Goal: Task Accomplishment & Management: Manage account settings

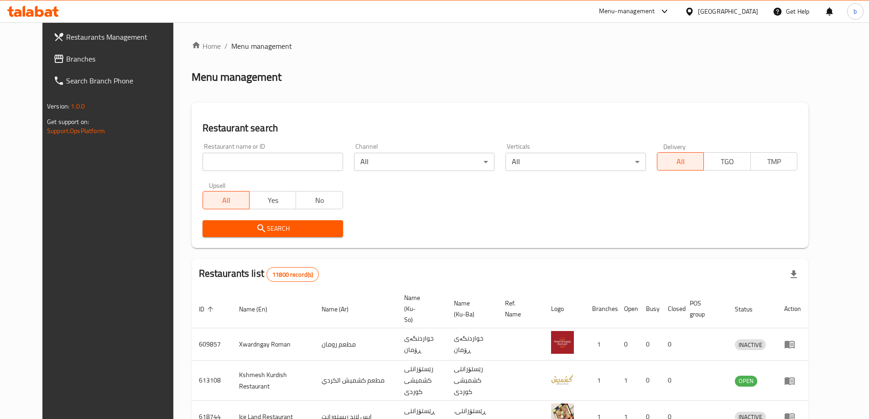
click at [74, 58] on span "Branches" at bounding box center [123, 58] width 114 height 11
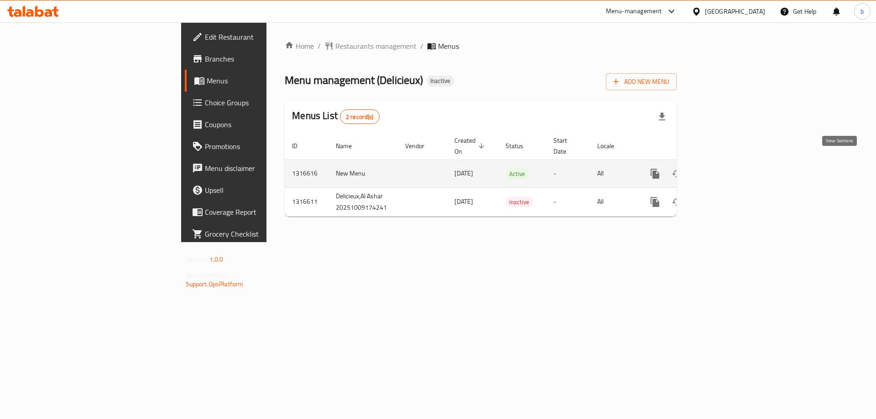
click at [726, 168] on icon "enhanced table" at bounding box center [720, 173] width 11 height 11
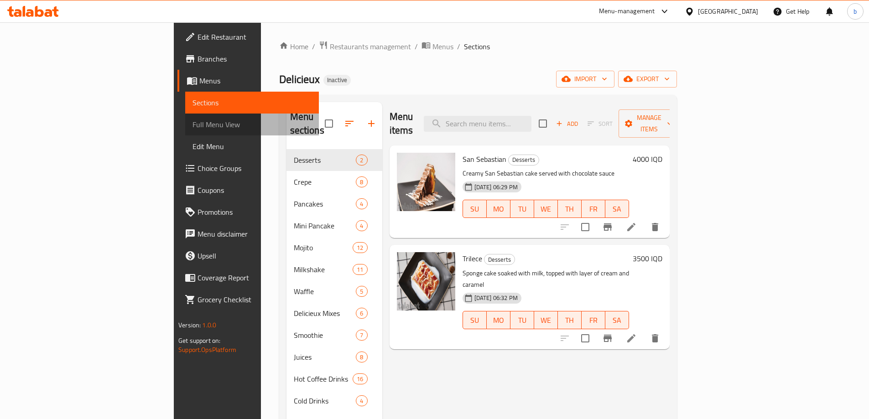
click at [193, 124] on span "Full Menu View" at bounding box center [252, 124] width 119 height 11
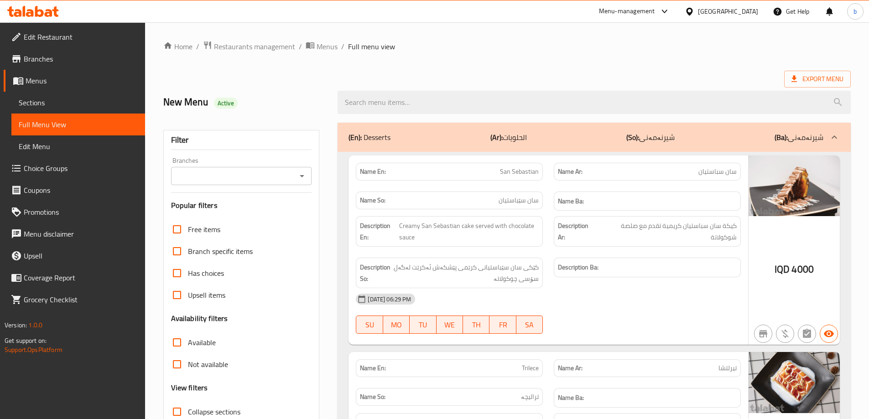
click at [304, 174] on icon "Open" at bounding box center [302, 176] width 11 height 11
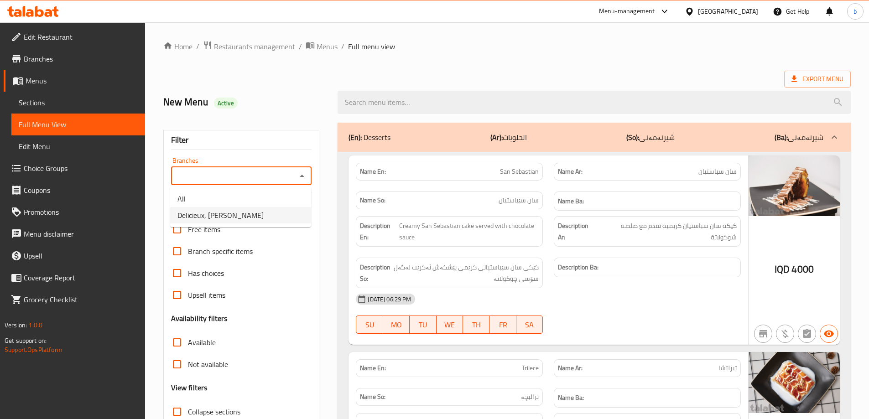
click at [269, 214] on li "Delicieux, Al Ashar" at bounding box center [240, 215] width 141 height 16
type input "Delicieux, Al Ashar"
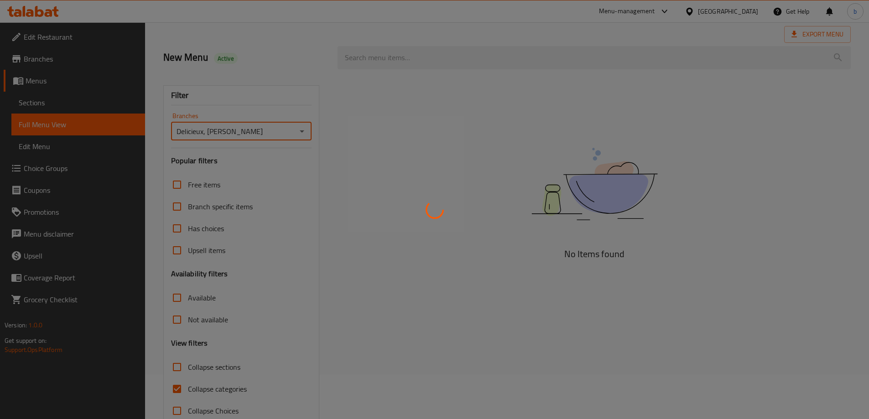
scroll to position [66, 0]
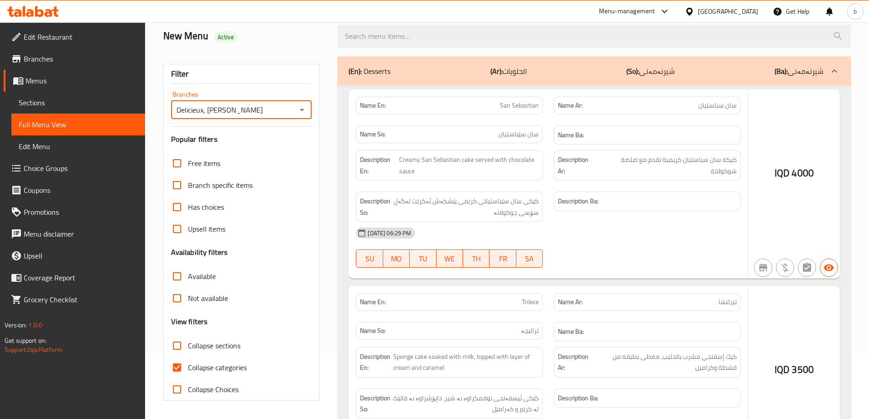
click at [175, 369] on div at bounding box center [434, 209] width 869 height 419
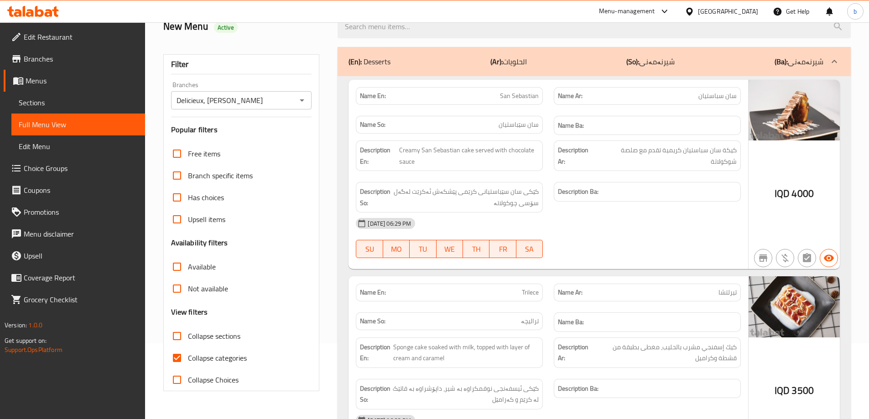
scroll to position [106, 0]
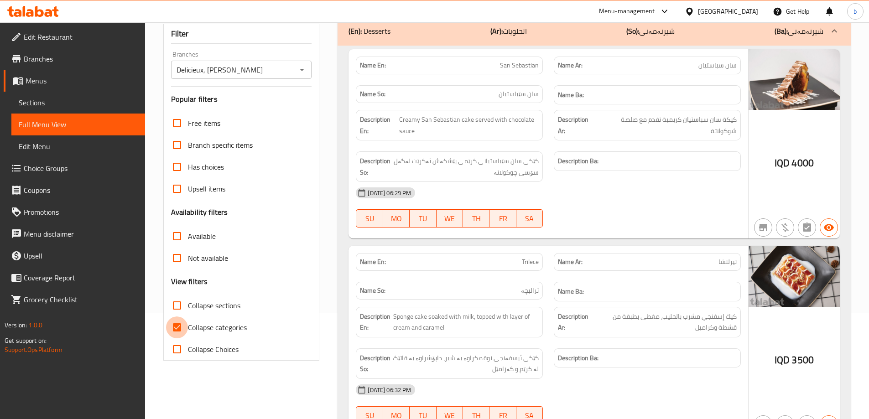
click at [179, 325] on input "Collapse categories" at bounding box center [177, 328] width 22 height 22
checkbox input "false"
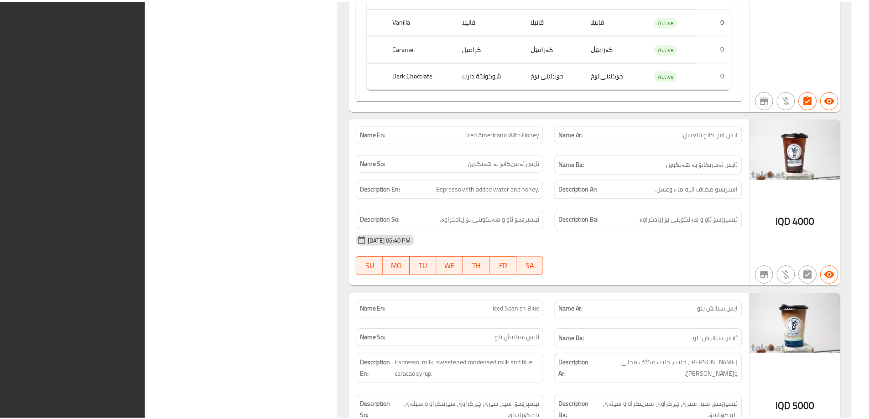
scroll to position [17557, 0]
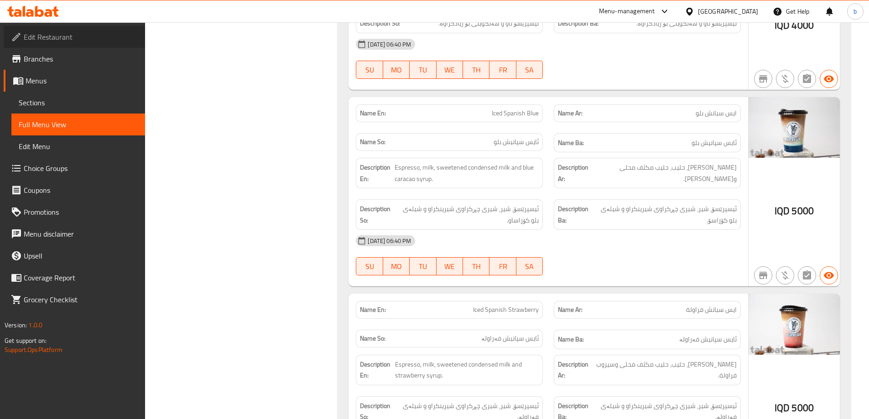
click at [72, 38] on span "Edit Restaurant" at bounding box center [81, 36] width 114 height 11
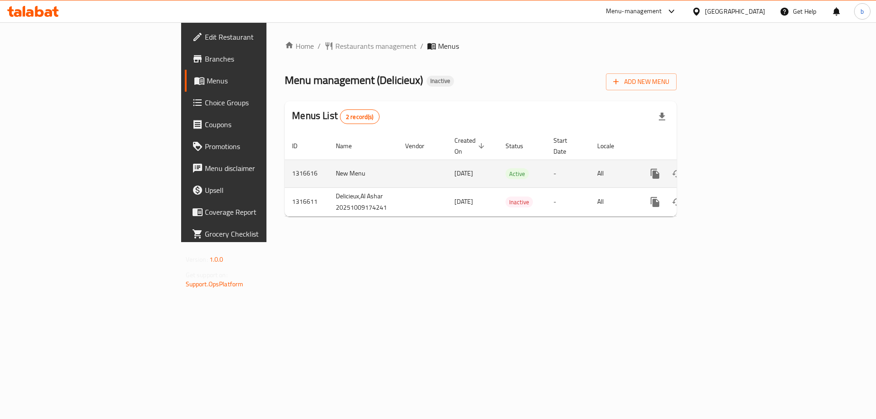
click at [732, 163] on link "enhanced table" at bounding box center [721, 174] width 22 height 22
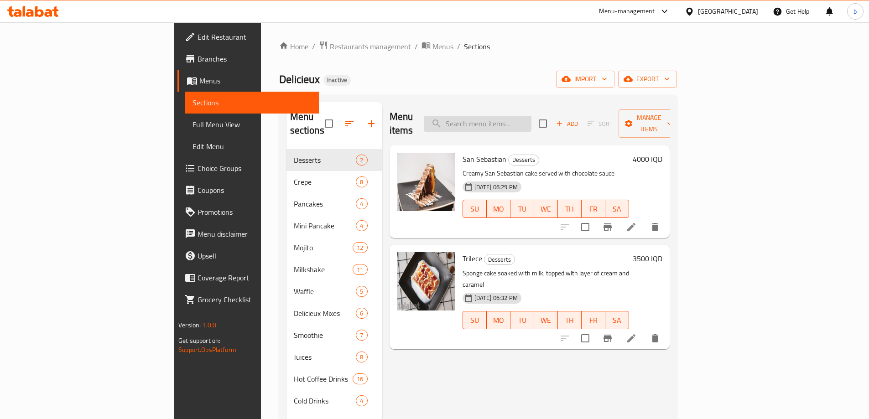
click at [510, 116] on input "search" at bounding box center [478, 124] width 108 height 16
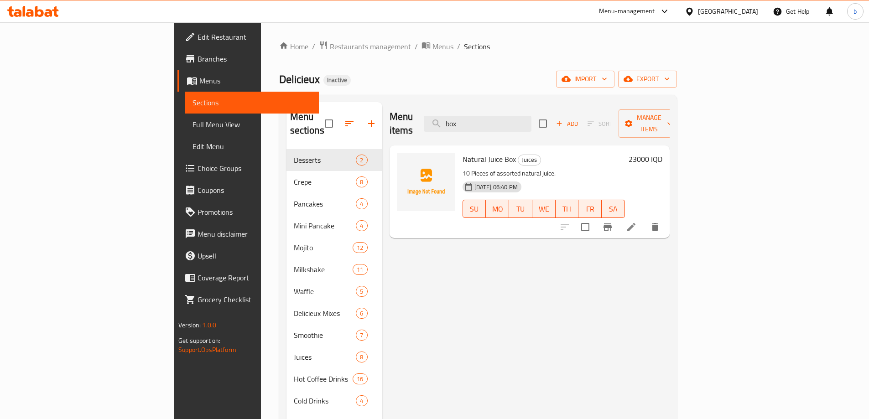
type input "box"
drag, startPoint x: 418, startPoint y: 145, endPoint x: 470, endPoint y: 144, distance: 52.5
click at [470, 149] on div "Natural Juice Box Juices 10 Pieces of assorted natural juice. 09-10-2025 06:40 …" at bounding box center [544, 191] width 170 height 85
copy span "Natural Juice Box"
click at [38, 13] on icon at bounding box center [33, 11] width 52 height 11
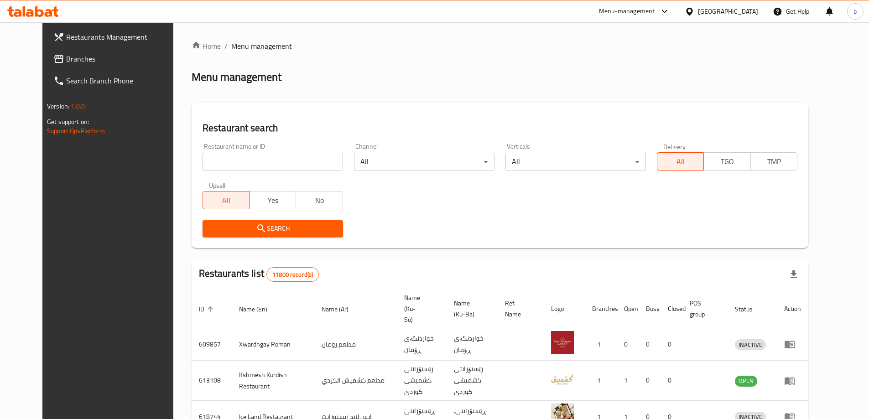
click at [87, 60] on span "Branches" at bounding box center [123, 58] width 114 height 11
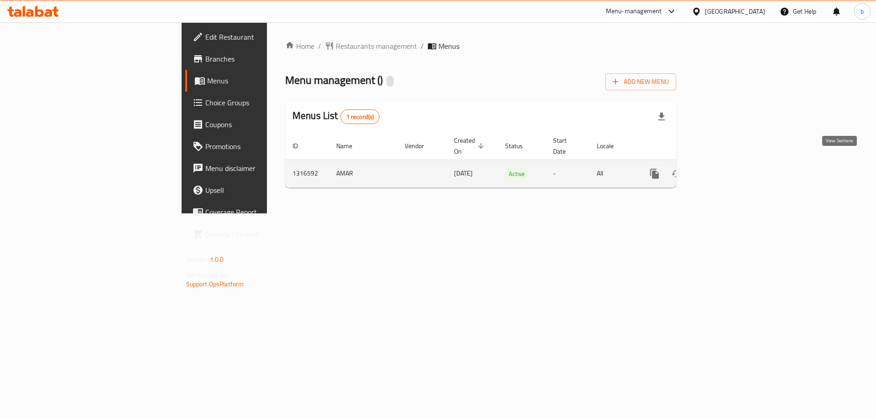
click at [726, 168] on icon "enhanced table" at bounding box center [720, 173] width 11 height 11
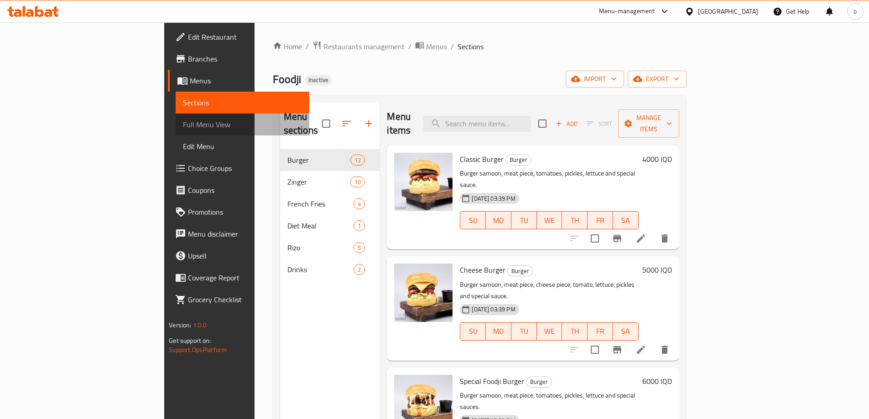
click at [183, 123] on span "Full Menu View" at bounding box center [242, 124] width 119 height 11
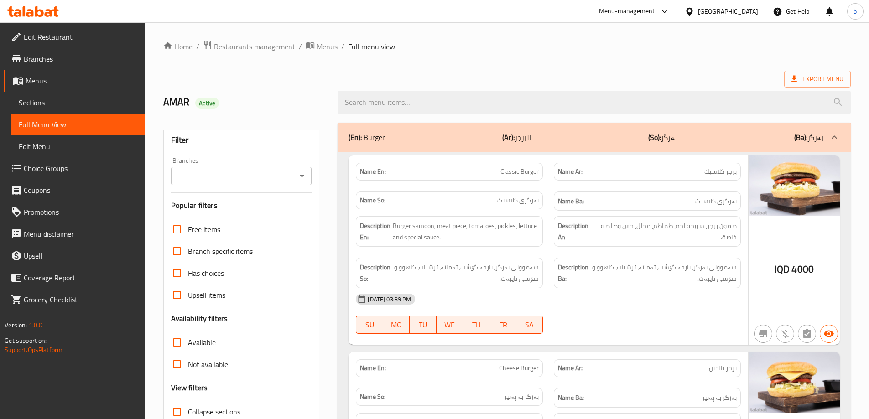
click at [296, 172] on div at bounding box center [302, 176] width 12 height 13
click at [302, 175] on icon "Open" at bounding box center [302, 176] width 5 height 2
click at [250, 216] on li "Foodji, Zayona" at bounding box center [240, 215] width 141 height 16
type input "Foodji, Zayona"
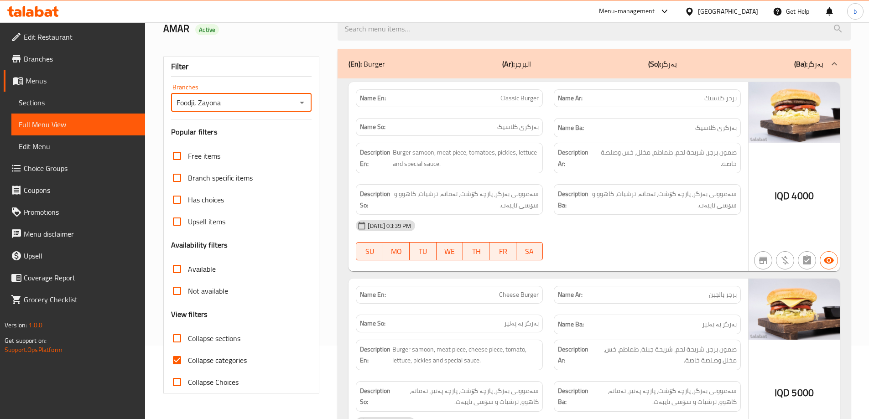
scroll to position [106, 0]
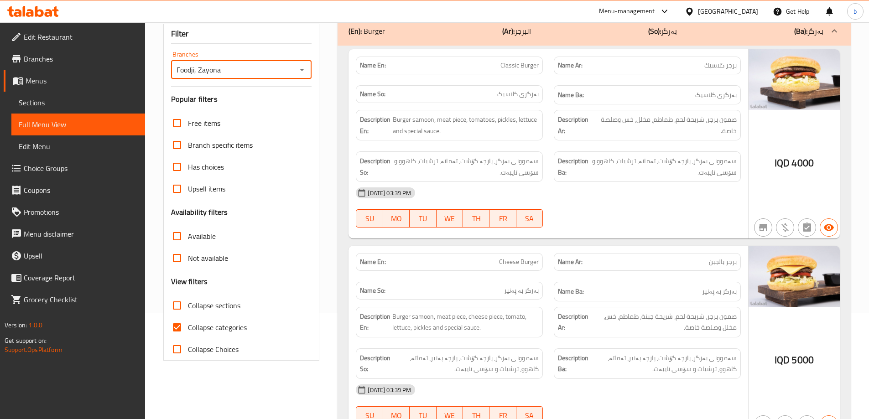
click at [180, 319] on input "Collapse categories" at bounding box center [177, 328] width 22 height 22
checkbox input "false"
click at [186, 301] on input "Collapse sections" at bounding box center [177, 306] width 22 height 22
checkbox input "true"
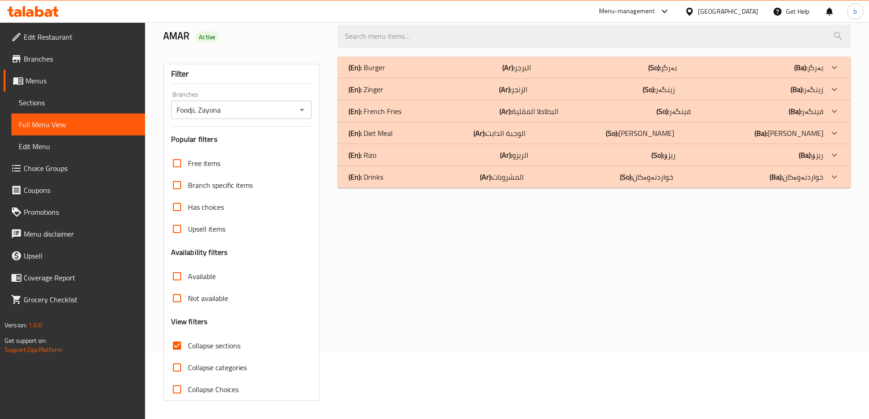
scroll to position [66, 0]
click at [571, 159] on div "(En): Rizo (Ar): الريزو (So): ریزۆ (Ba): ریزۆ" at bounding box center [586, 155] width 475 height 11
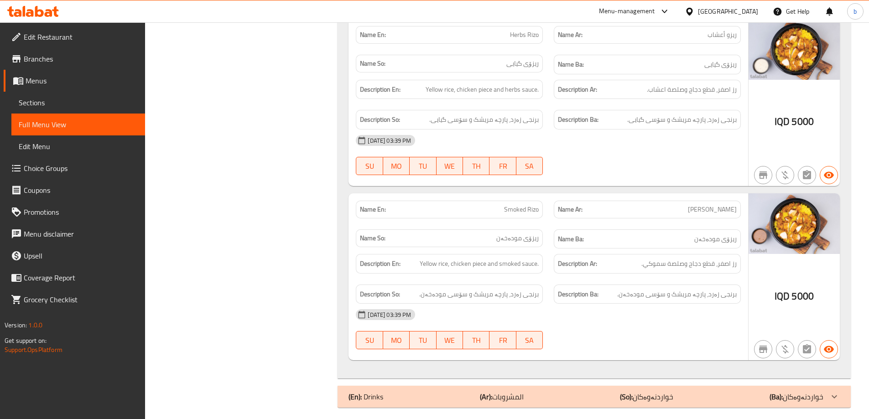
scroll to position [762, 0]
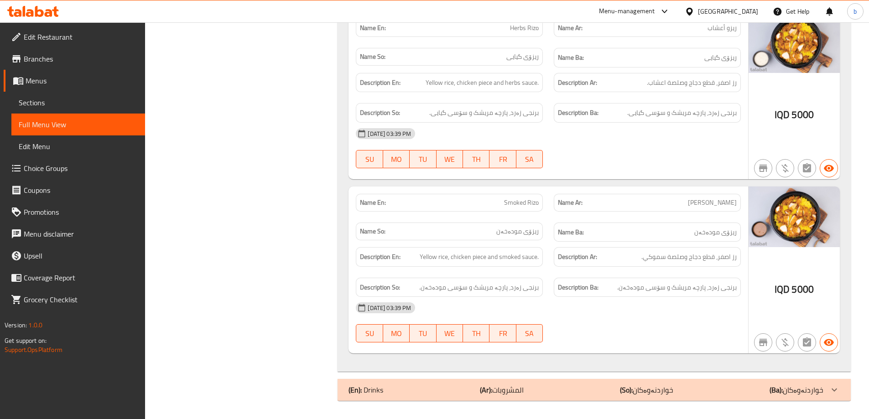
click at [799, 394] on p "(Ba): خواردنەوەکان" at bounding box center [797, 390] width 54 height 11
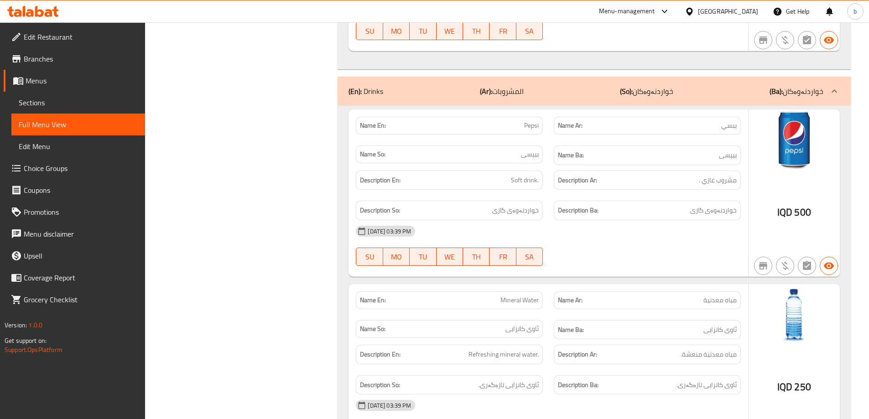
scroll to position [1132, 0]
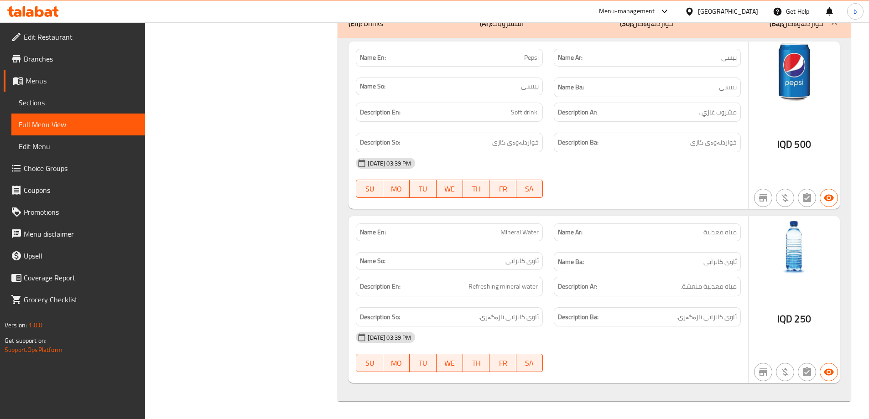
click at [70, 98] on span "Sections" at bounding box center [78, 102] width 119 height 11
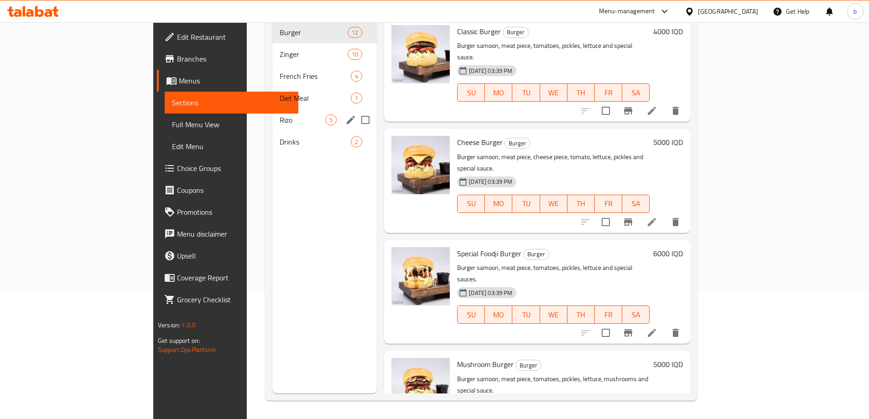
scroll to position [128, 0]
click at [280, 136] on span "Drinks" at bounding box center [303, 141] width 46 height 11
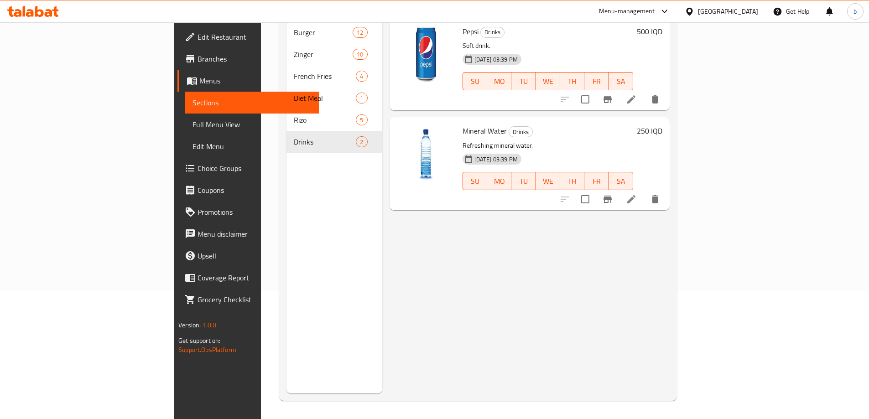
click at [637, 194] on icon at bounding box center [631, 199] width 11 height 11
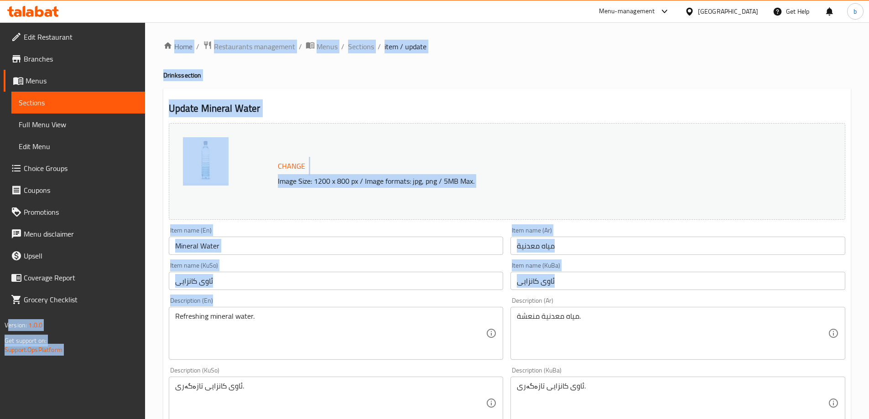
drag, startPoint x: 301, startPoint y: 310, endPoint x: 84, endPoint y: 306, distance: 216.7
click at [84, 306] on div "Edit Restaurant Branches Menus Sections Full Menu View Edit Menu Choice Groups …" at bounding box center [434, 392] width 869 height 740
drag, startPoint x: 345, startPoint y: 310, endPoint x: 38, endPoint y: 316, distance: 306.6
click at [2, 322] on div "Edit Restaurant Branches Menus Sections Full Menu View Edit Menu Choice Groups …" at bounding box center [434, 392] width 869 height 740
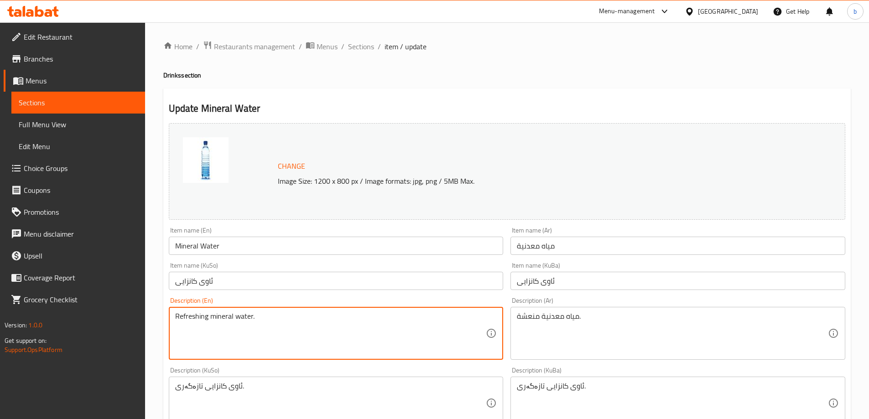
click at [252, 323] on textarea "Refreshing mineral water." at bounding box center [330, 333] width 311 height 43
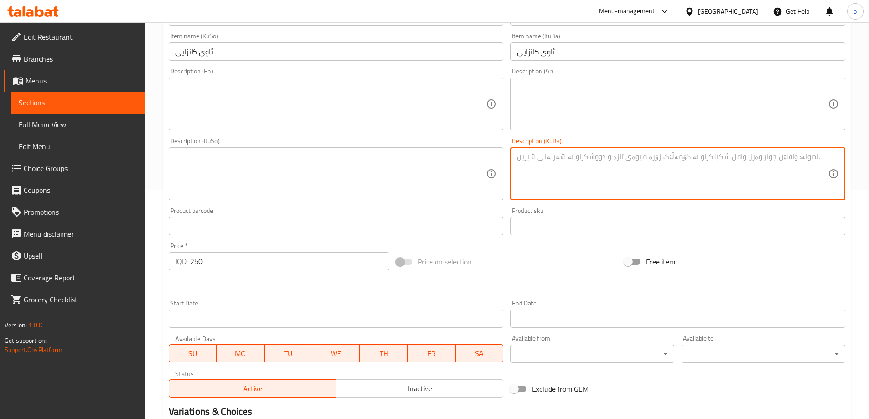
scroll to position [344, 0]
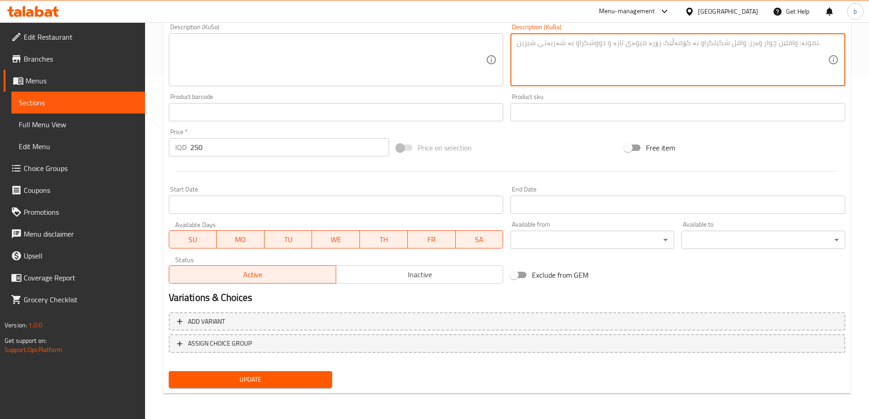
click at [302, 386] on span "Update" at bounding box center [250, 379] width 149 height 11
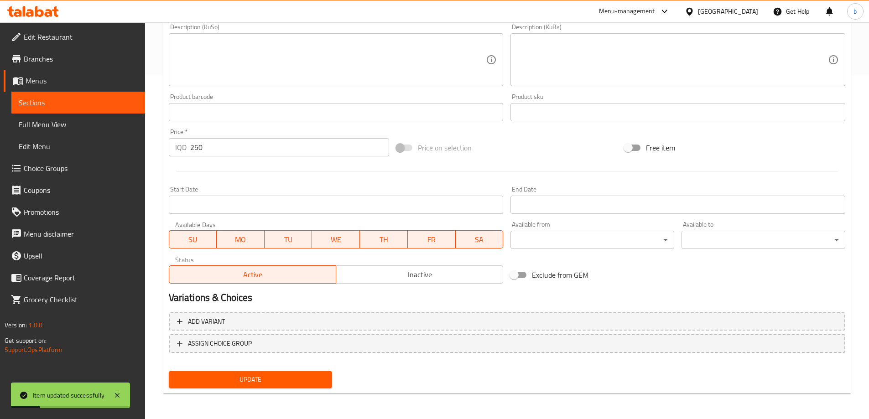
click at [71, 122] on span "Full Menu View" at bounding box center [78, 124] width 119 height 11
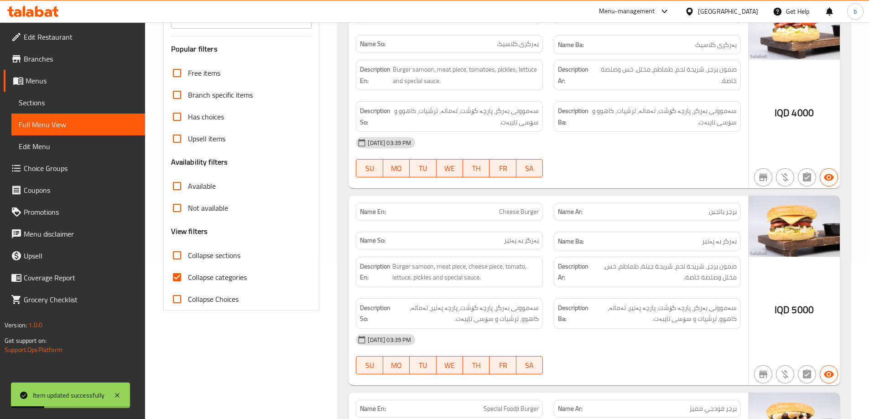
scroll to position [130, 0]
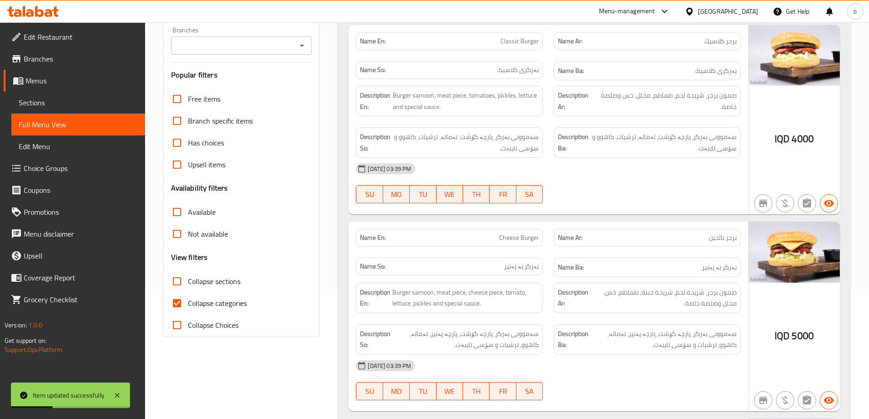
click at [292, 46] on input "Branches" at bounding box center [234, 45] width 120 height 13
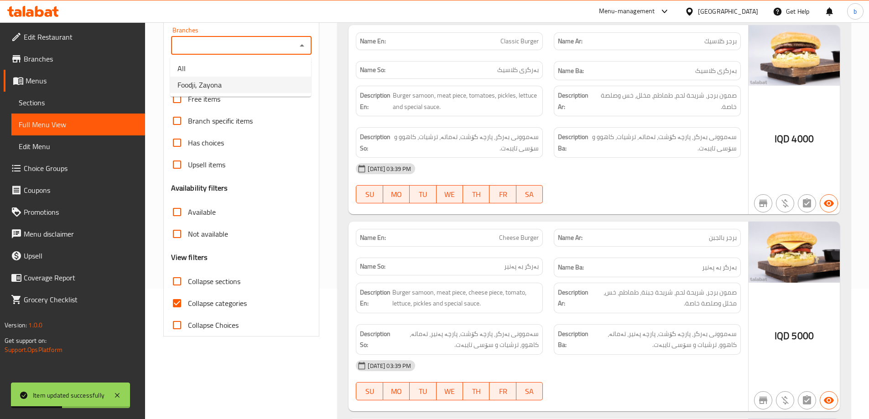
click at [199, 82] on span "Foodji, Zayona" at bounding box center [199, 84] width 44 height 11
type input "Foodji, Zayona"
click at [181, 296] on input "Collapse categories" at bounding box center [177, 303] width 22 height 22
checkbox input "false"
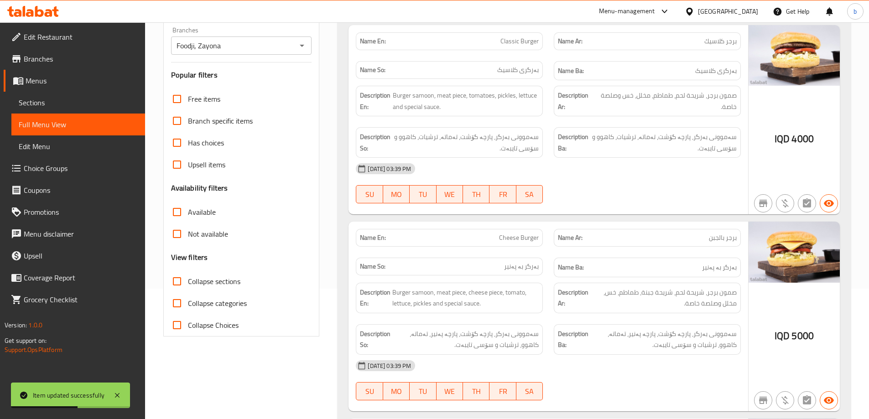
click at [176, 284] on input "Collapse sections" at bounding box center [177, 282] width 22 height 22
checkbox input "true"
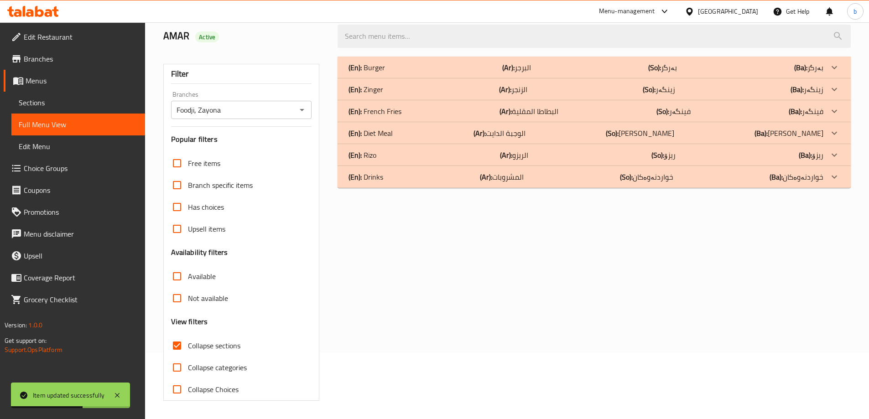
scroll to position [66, 0]
click at [814, 160] on p "(Ba): ریزۆ" at bounding box center [811, 155] width 25 height 11
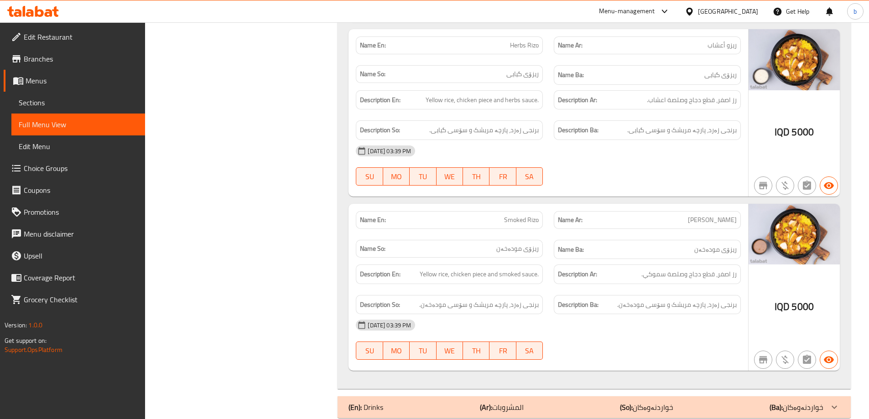
scroll to position [762, 0]
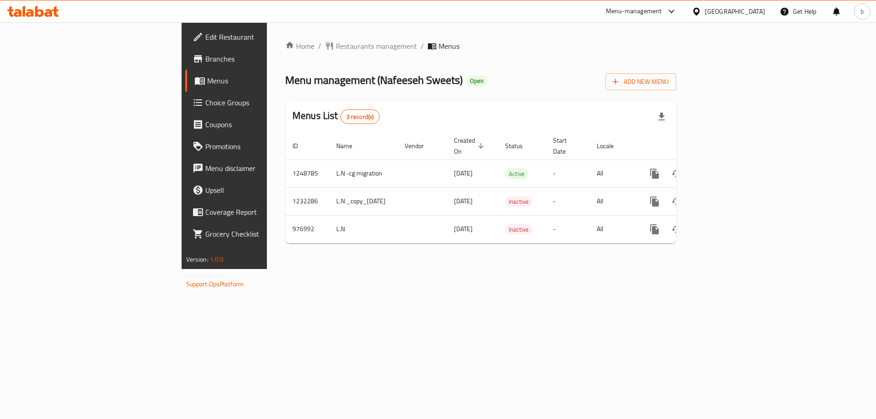
click at [47, 13] on icon at bounding box center [49, 13] width 8 height 8
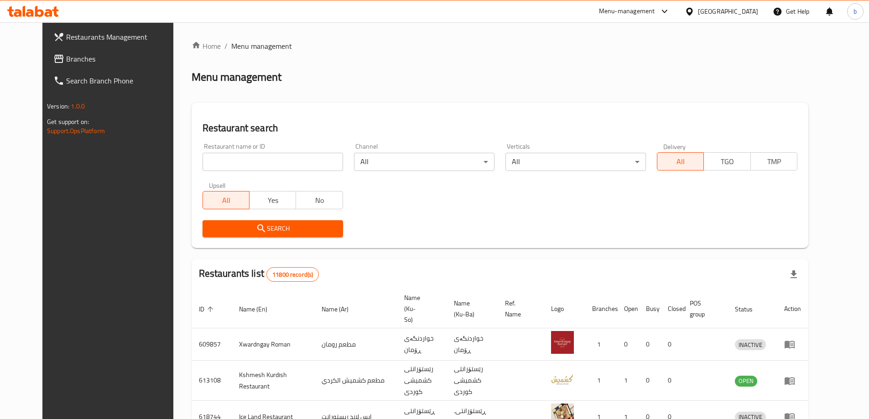
click at [66, 57] on span "Branches" at bounding box center [123, 58] width 114 height 11
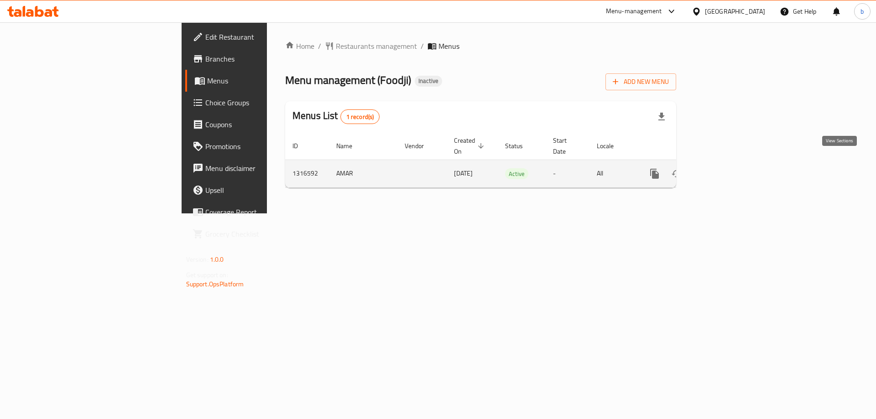
click at [726, 168] on icon "enhanced table" at bounding box center [720, 173] width 11 height 11
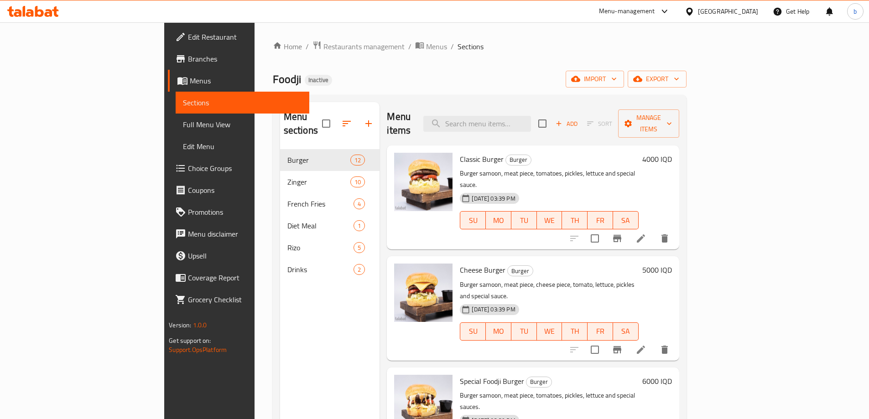
click at [183, 122] on span "Full Menu View" at bounding box center [242, 124] width 119 height 11
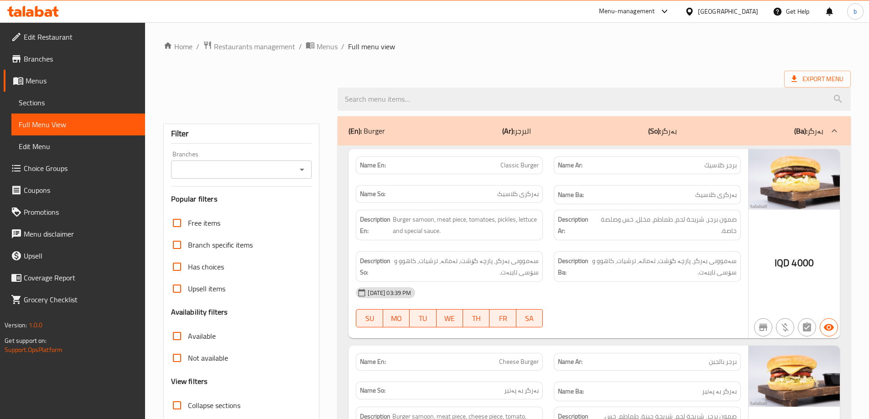
click at [300, 164] on icon "Open" at bounding box center [302, 169] width 11 height 11
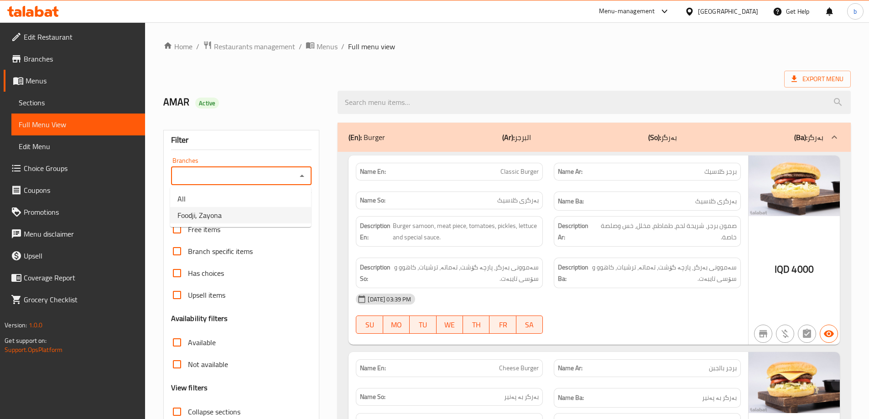
click at [216, 219] on span "Foodji, Zayona" at bounding box center [199, 215] width 44 height 11
type input "Foodji, Zayona"
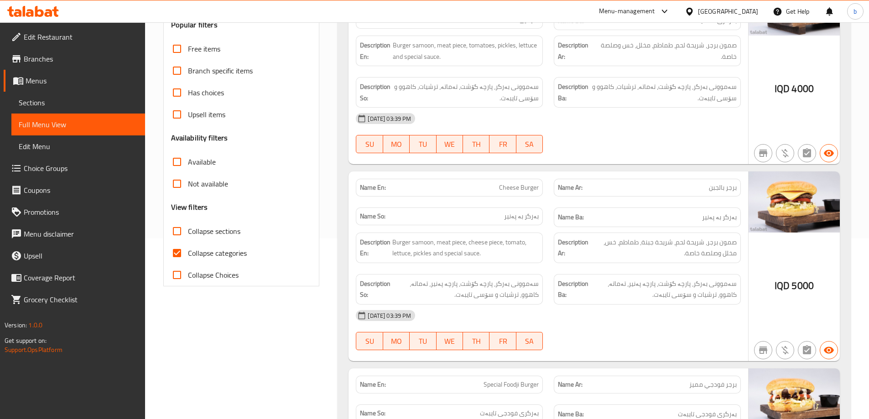
scroll to position [213, 0]
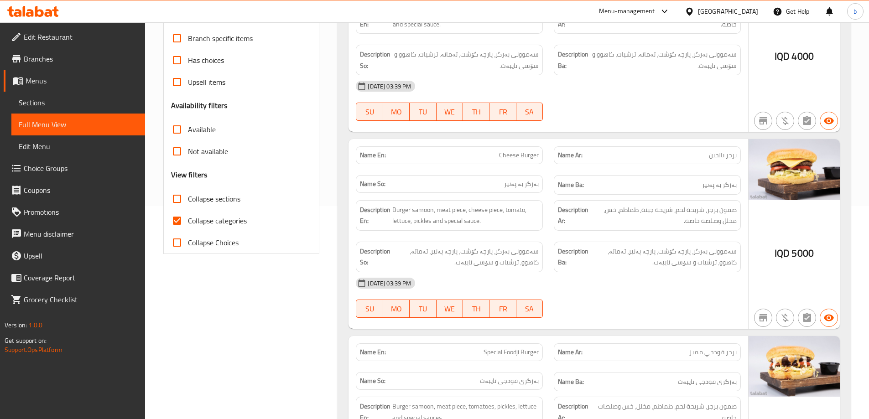
click at [180, 196] on input "Collapse sections" at bounding box center [177, 199] width 22 height 22
checkbox input "true"
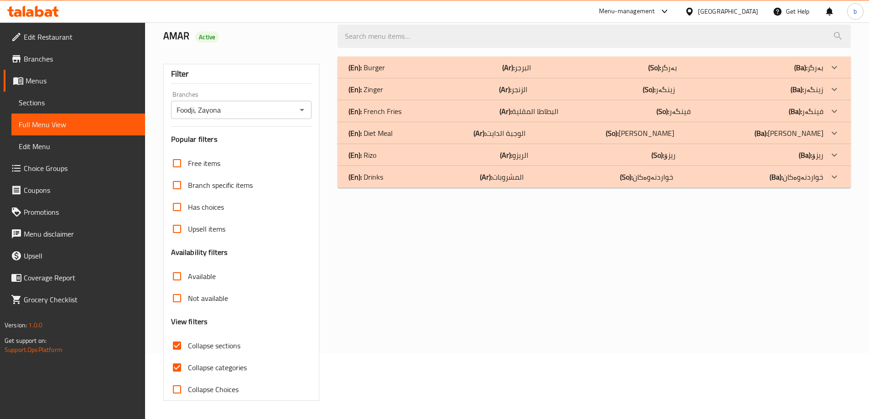
scroll to position [66, 0]
click at [174, 224] on input "Upsell items" at bounding box center [177, 229] width 22 height 22
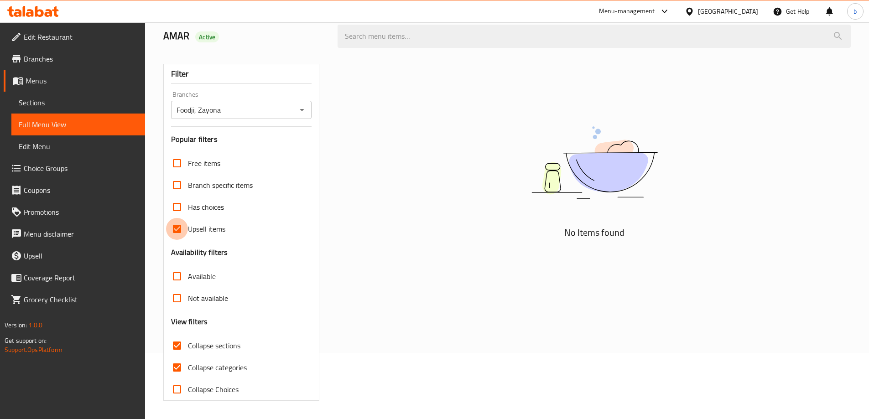
click at [179, 234] on input "Upsell items" at bounding box center [177, 229] width 22 height 22
checkbox input "false"
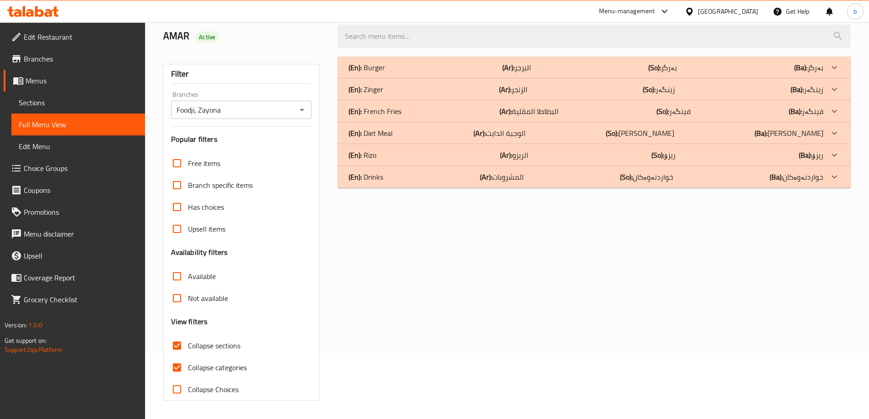
click at [179, 367] on input "Collapse categories" at bounding box center [177, 368] width 22 height 22
checkbox input "false"
click at [637, 156] on div "(En): Rizo (Ar): الريزو (So): ریزۆ (Ba): ریزۆ" at bounding box center [586, 155] width 475 height 11
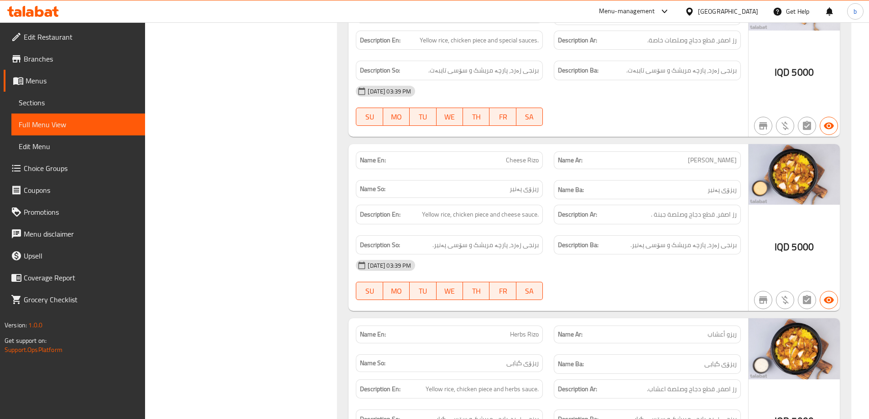
scroll to position [762, 0]
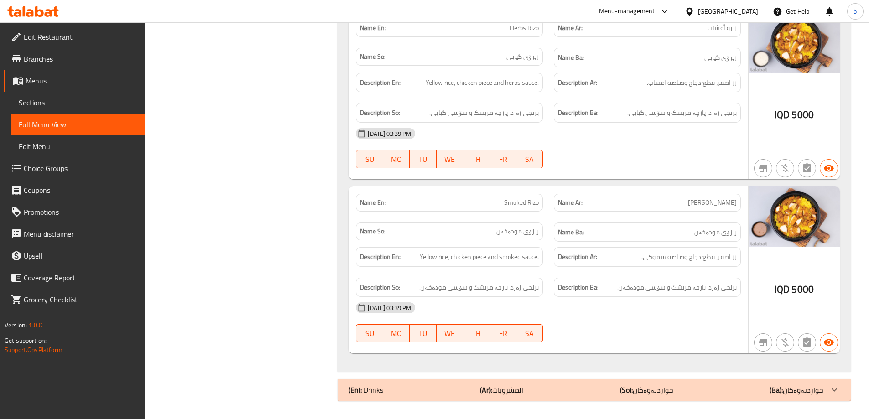
click at [802, 385] on p "(Ba): خواردنەوەکان" at bounding box center [797, 390] width 54 height 11
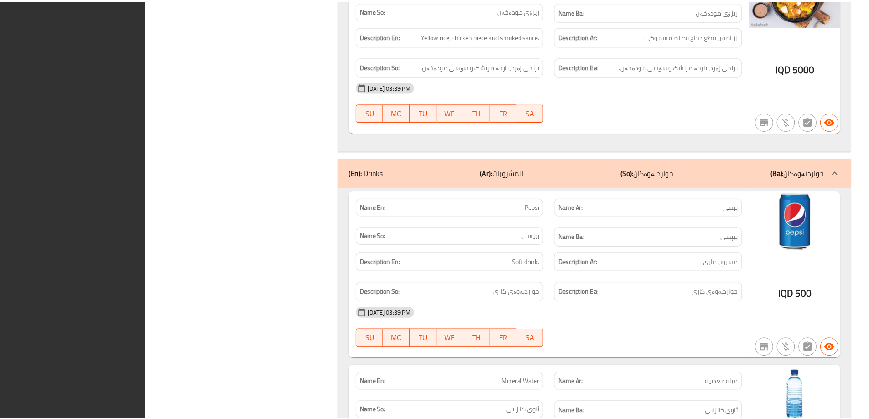
scroll to position [1133, 0]
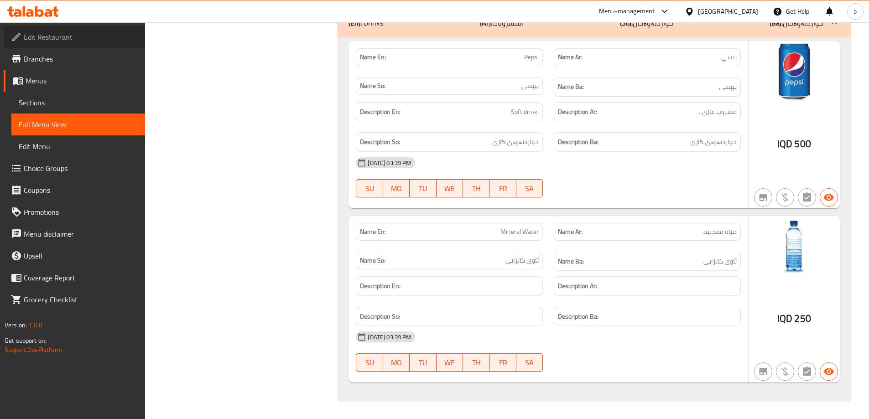
click at [99, 41] on span "Edit Restaurant" at bounding box center [81, 36] width 114 height 11
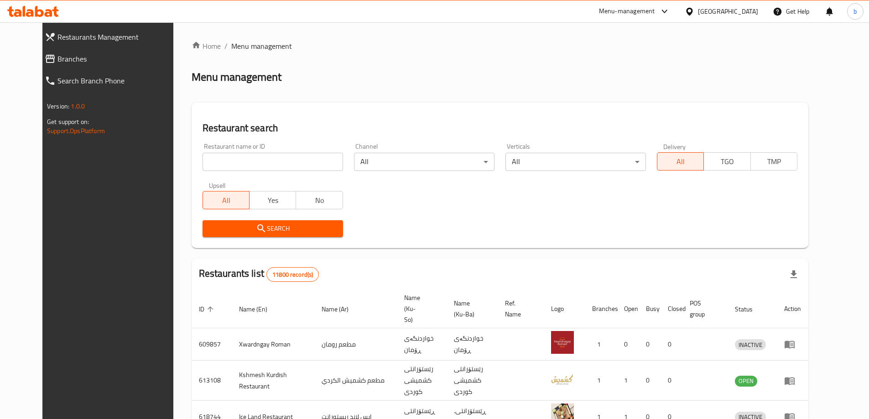
click at [82, 54] on span "Branches" at bounding box center [118, 58] width 123 height 11
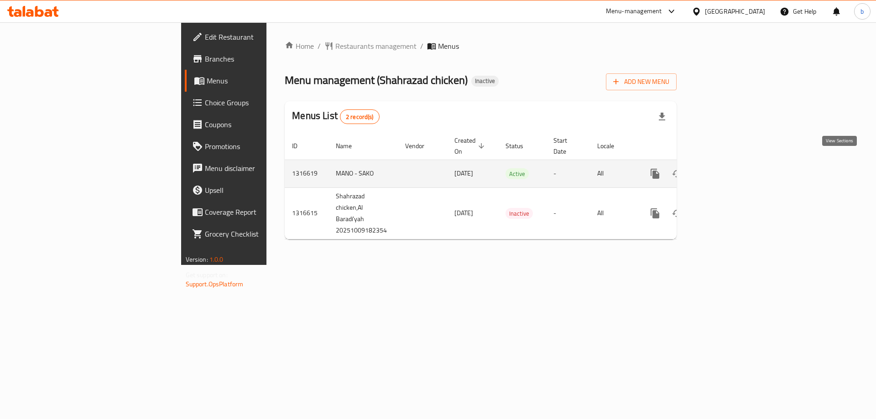
click at [726, 168] on icon "enhanced table" at bounding box center [720, 173] width 11 height 11
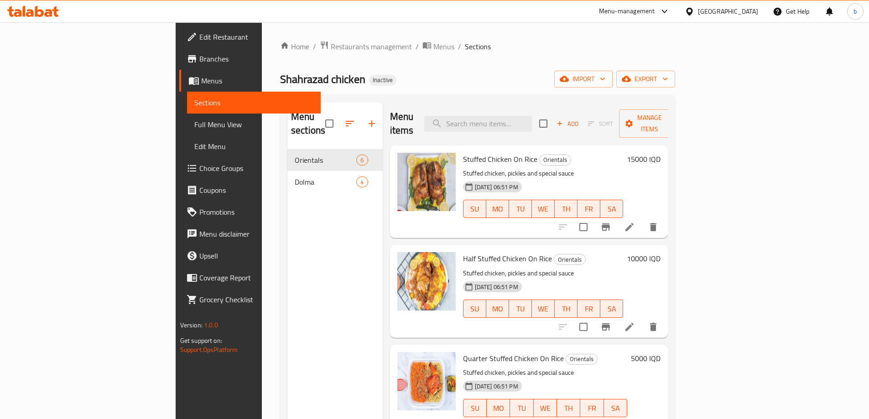
drag, startPoint x: 59, startPoint y: 118, endPoint x: 117, endPoint y: 132, distance: 59.5
click at [194, 119] on span "Full Menu View" at bounding box center [253, 124] width 119 height 11
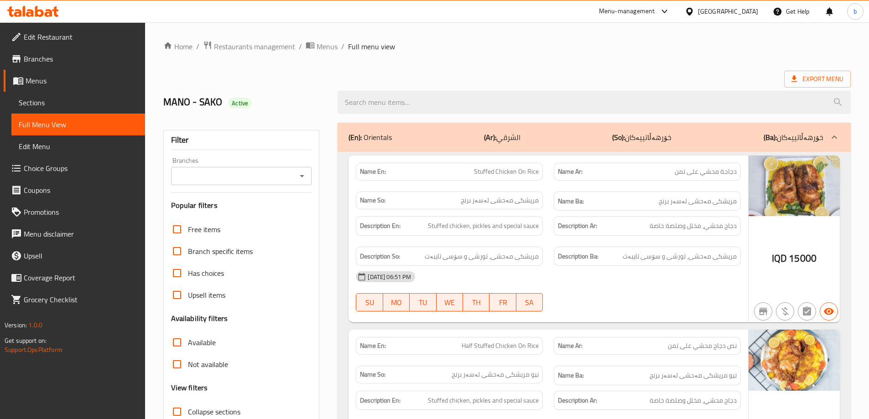
click at [297, 177] on icon "Open" at bounding box center [302, 176] width 11 height 11
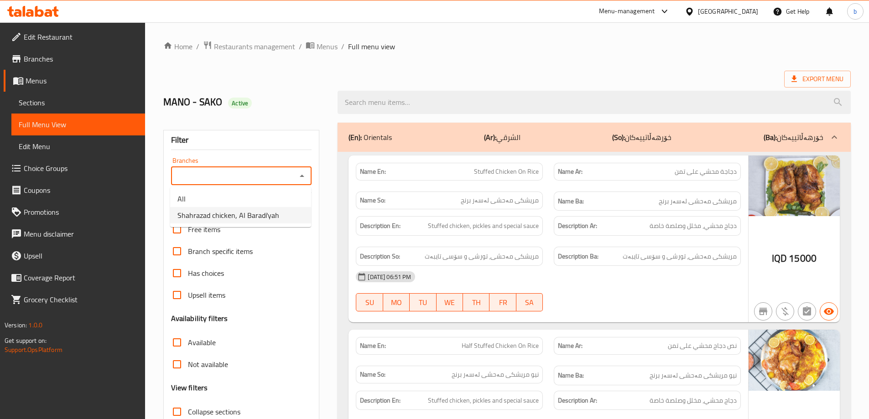
click at [234, 221] on span "Shahrazad chicken, Al Baradi'yah" at bounding box center [228, 215] width 102 height 11
type input "Shahrazad chicken, Al Baradi'yah"
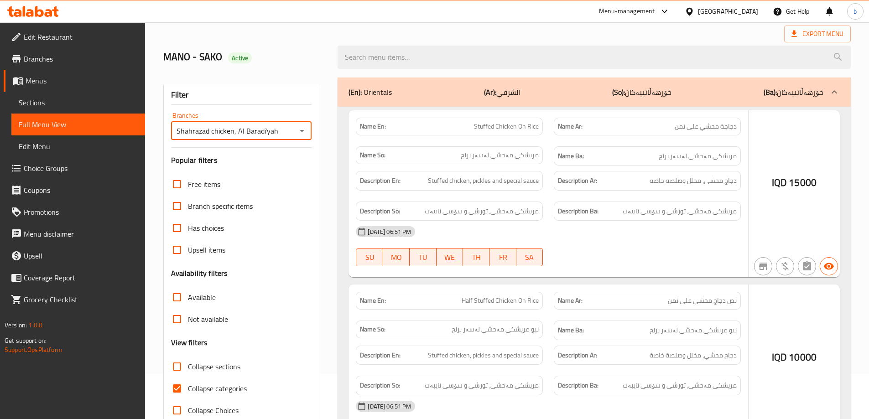
scroll to position [66, 0]
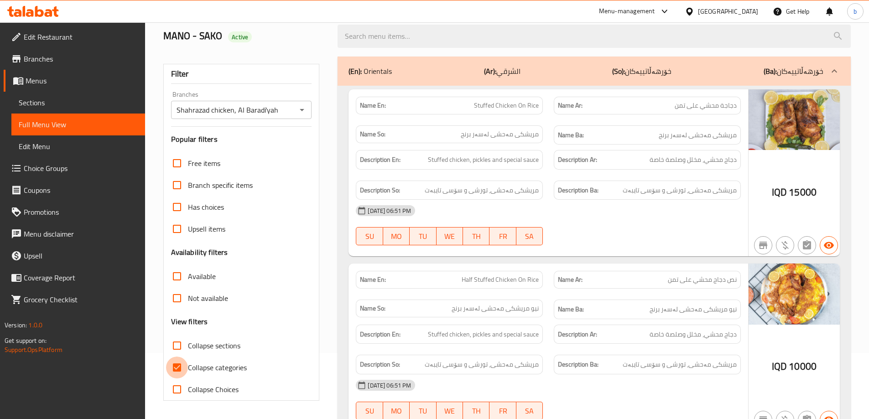
click at [180, 364] on input "Collapse categories" at bounding box center [177, 368] width 22 height 22
checkbox input "false"
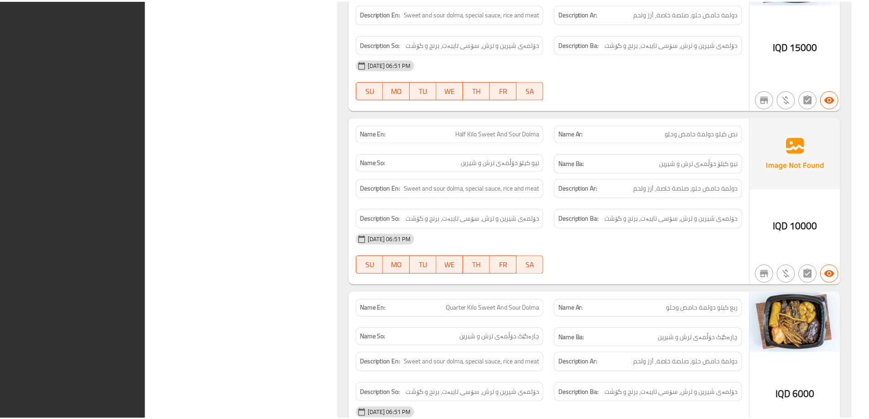
scroll to position [1573, 0]
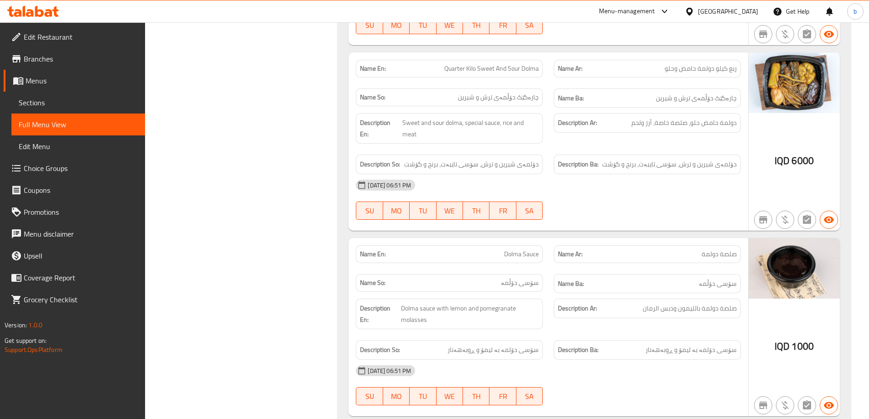
click at [53, 37] on span "Edit Restaurant" at bounding box center [81, 36] width 114 height 11
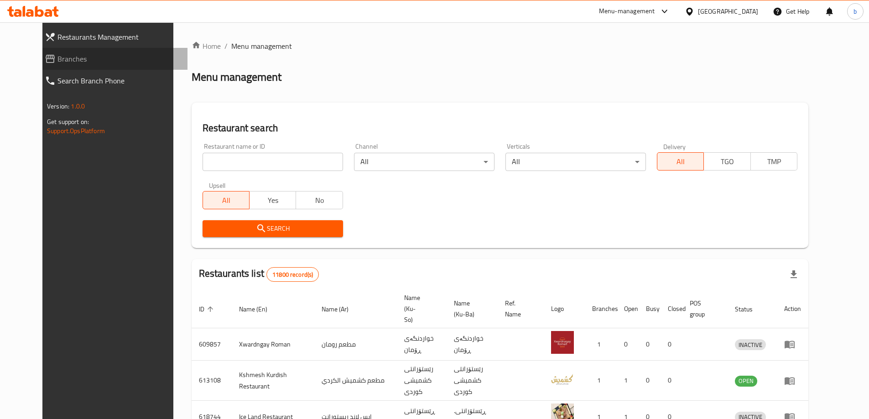
click at [57, 58] on span "Branches" at bounding box center [118, 58] width 123 height 11
